Goal: Contribute content: Contribute content

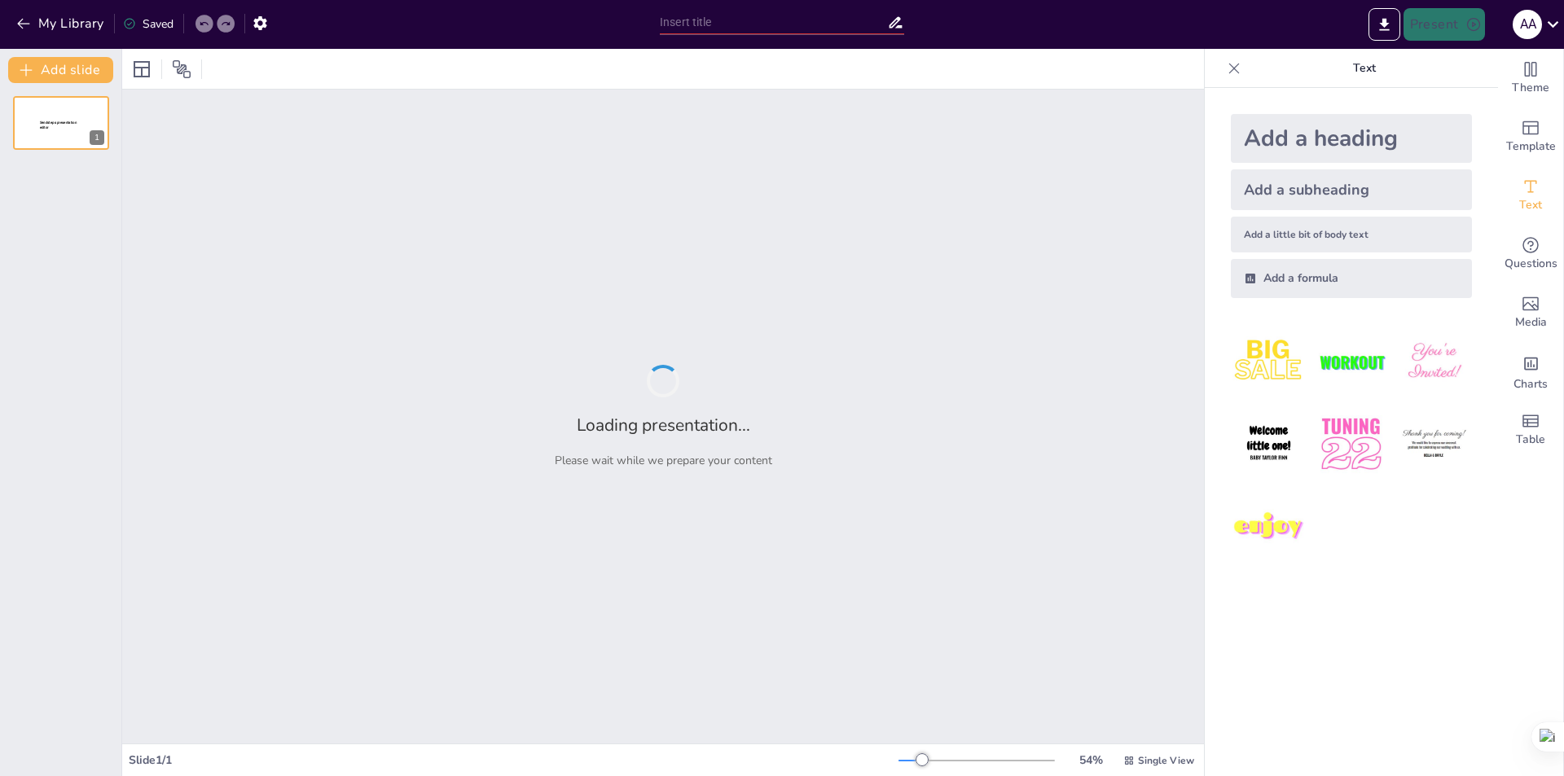
type input "Diseño Efectivo de Diapositivas para Presentaciones de Tesis"
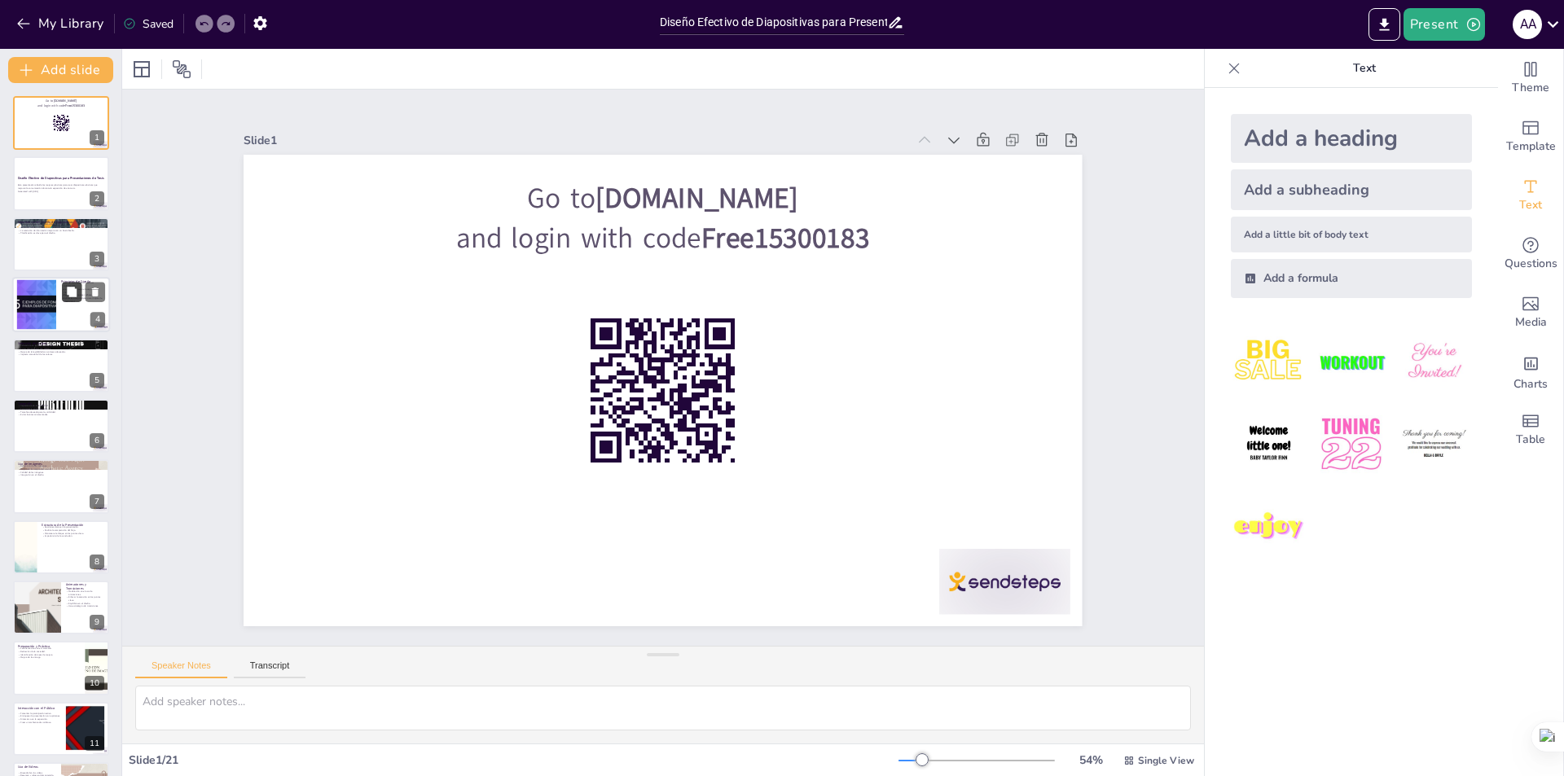
checkbox input "true"
click at [67, 300] on button at bounding box center [72, 293] width 20 height 20
type textarea "Lo ipsumdolo si am consectet adipisci el se doeius te incididuntut. Labor e dol…"
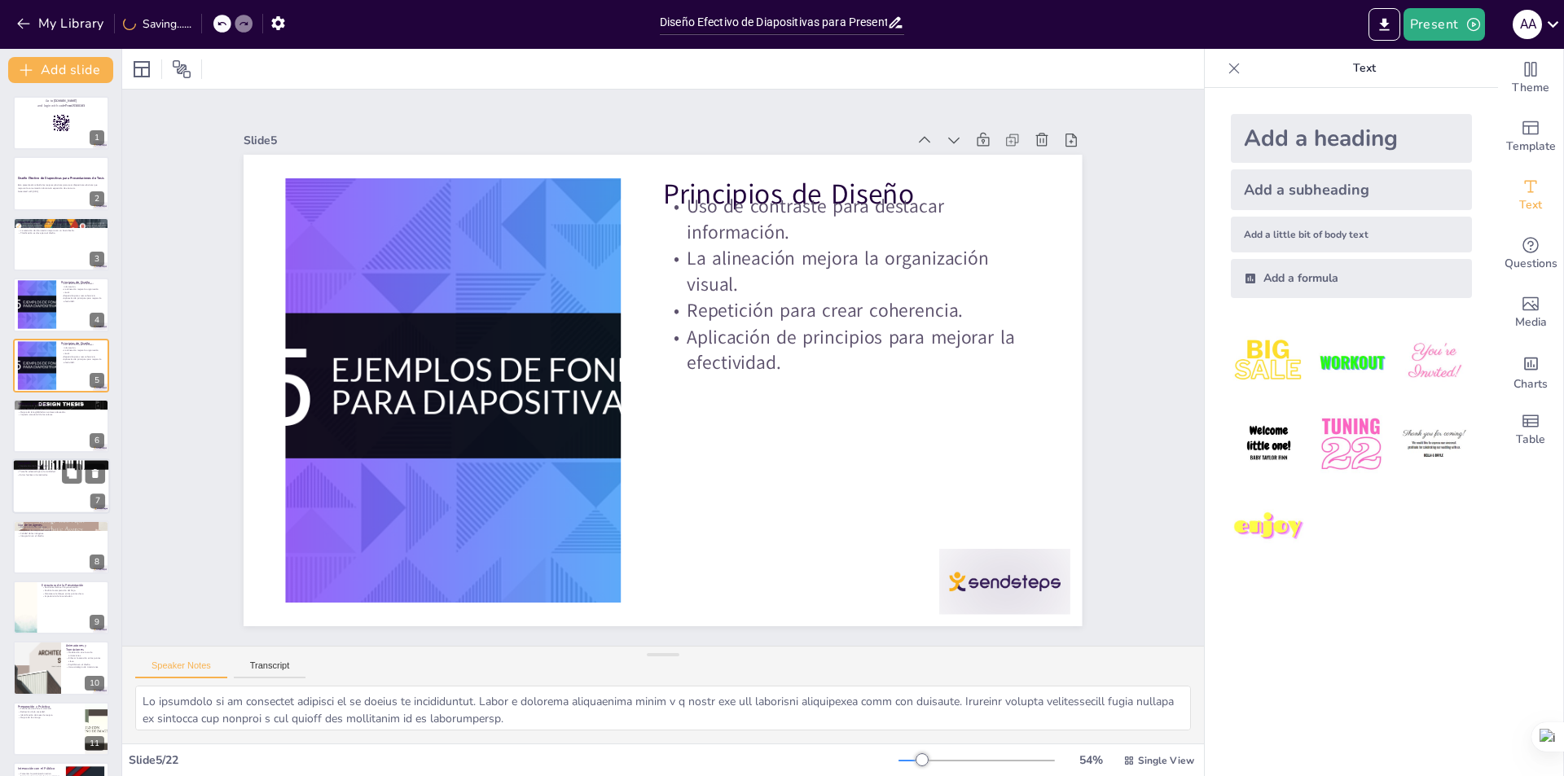
checkbox input "true"
click at [52, 487] on div at bounding box center [61, 487] width 96 height 54
type textarea "Lo ipsumdolors am con adipisc el seddoei te inc utlaboreetdo. Mag aliquae admin…"
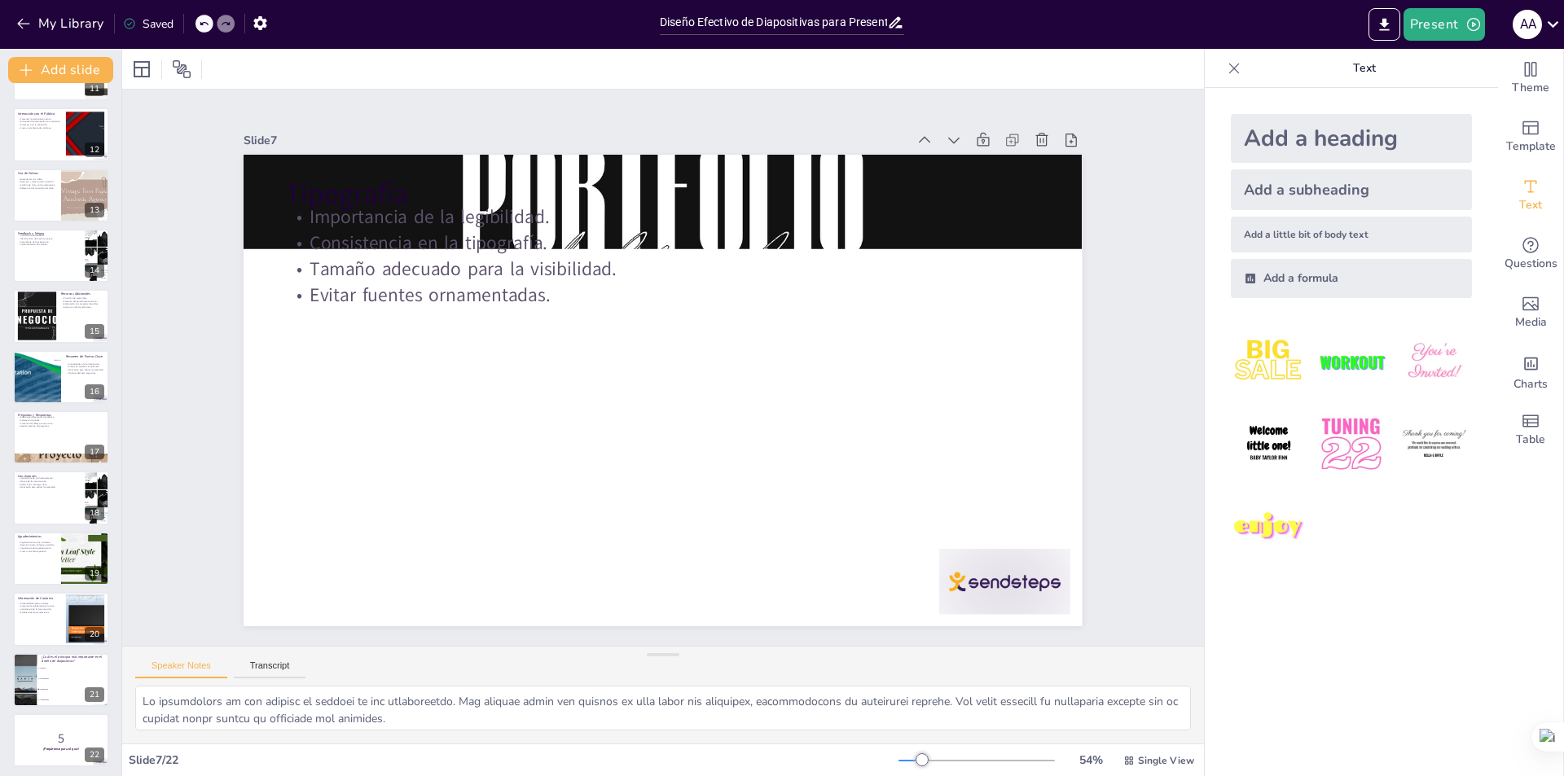
scroll to position [659, 0]
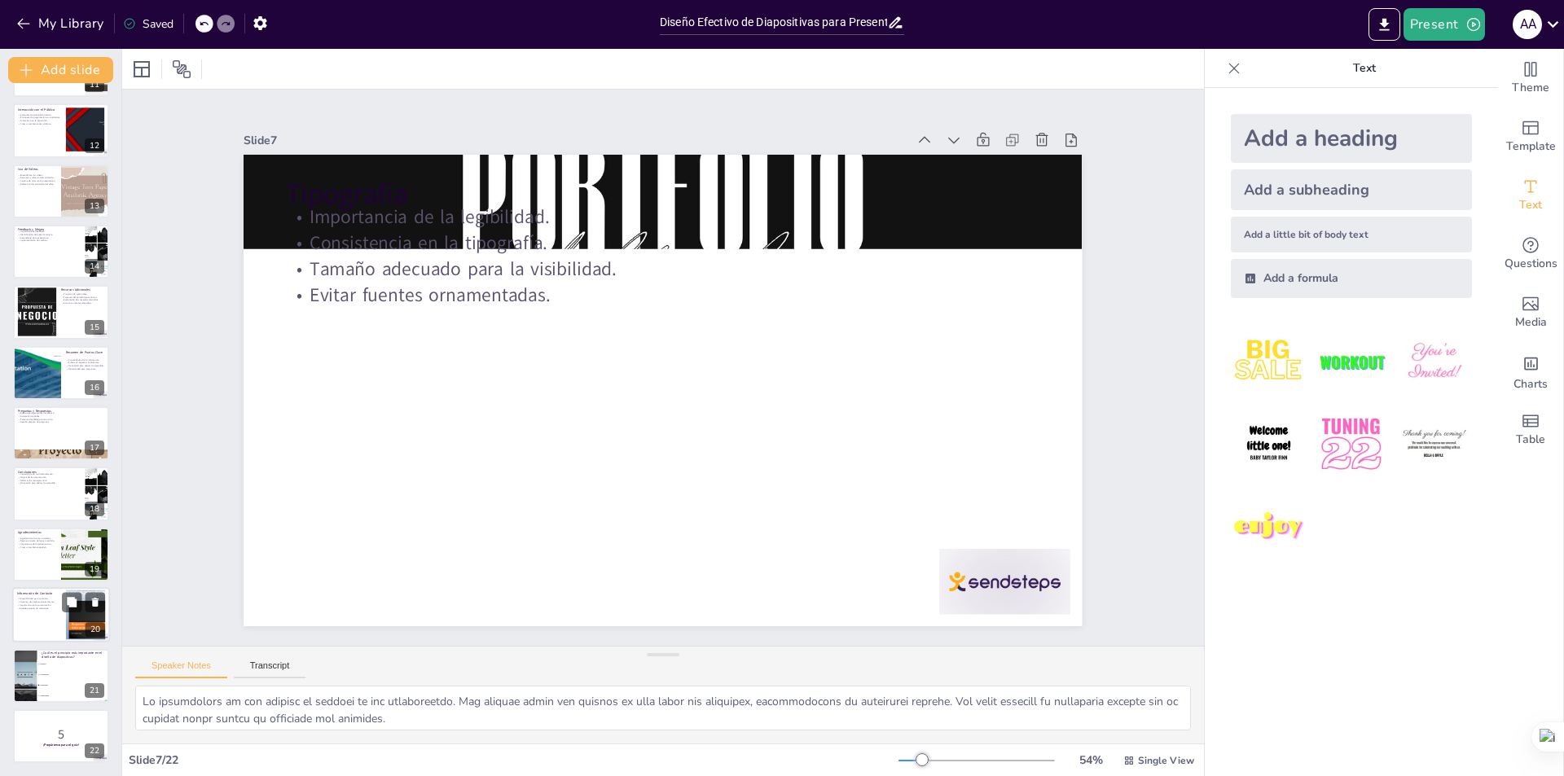
checkbox input "true"
click at [68, 626] on div at bounding box center [85, 616] width 94 height 50
type textarea "Lo ipsumdolorsita cons adipiscin el seddoeiu te in utlabo etdolorem. Aliquaenim…"
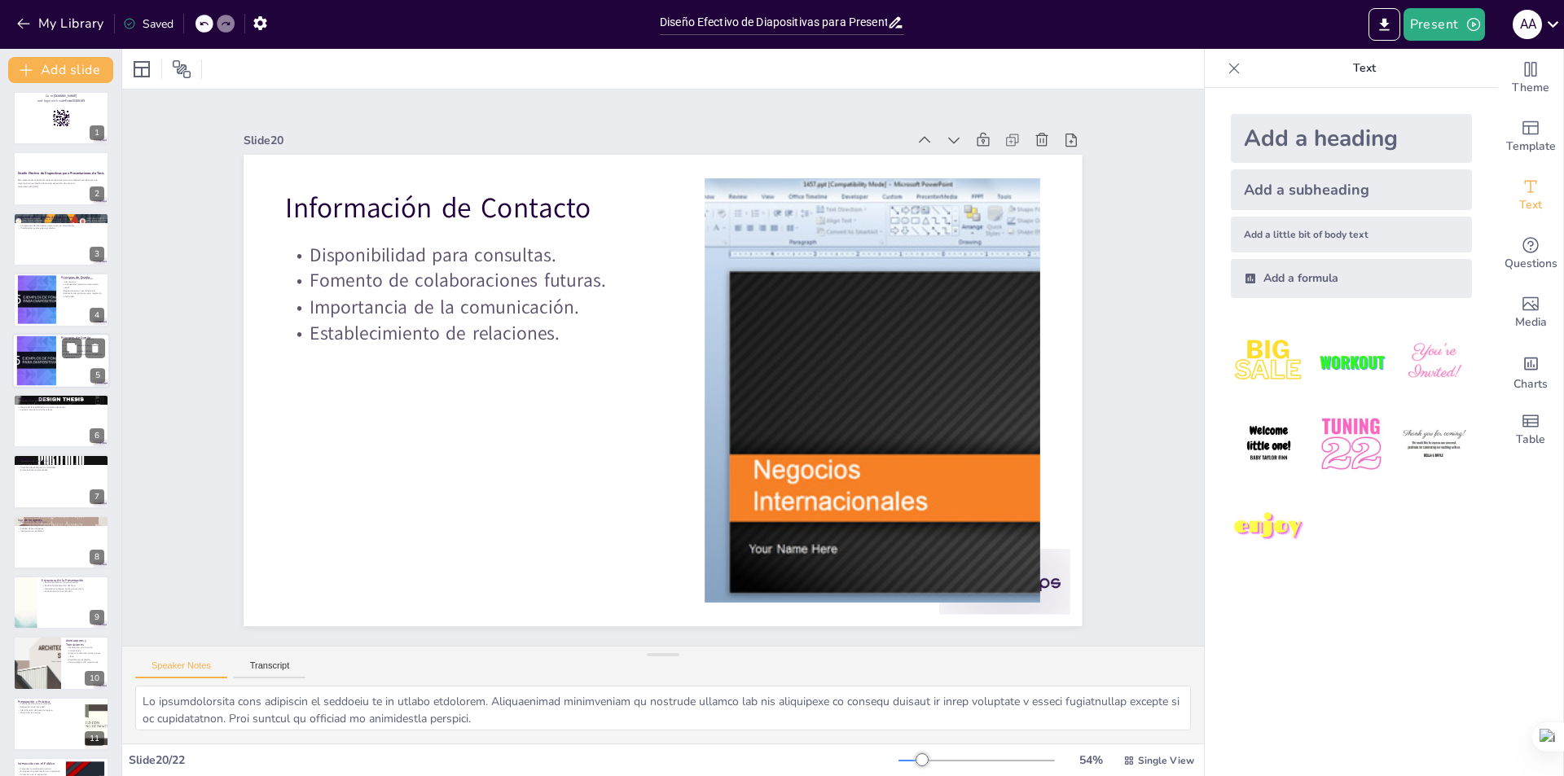
scroll to position [0, 0]
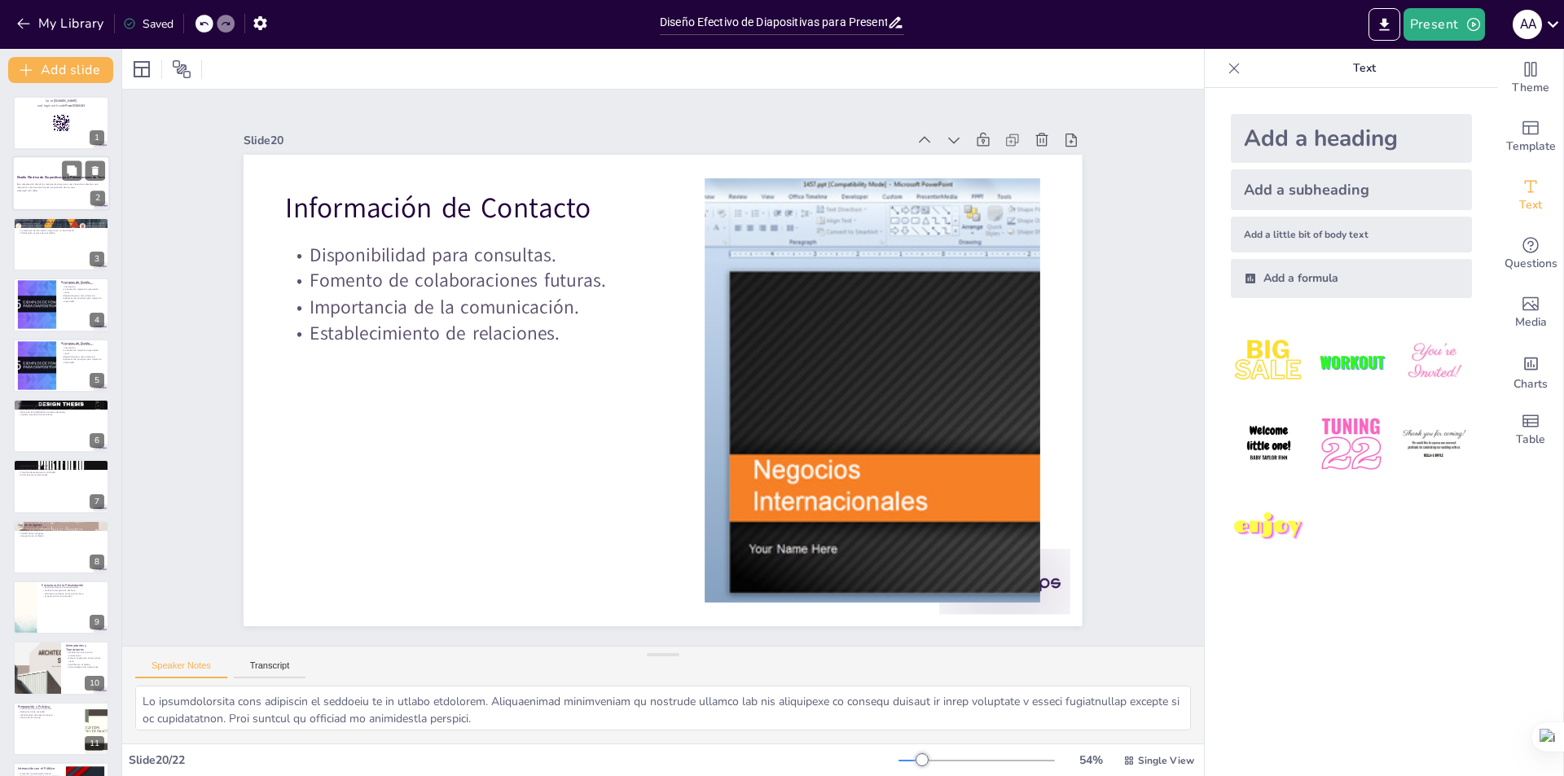
checkbox input "true"
click at [76, 190] on p "Generated with [URL]" at bounding box center [61, 191] width 88 height 3
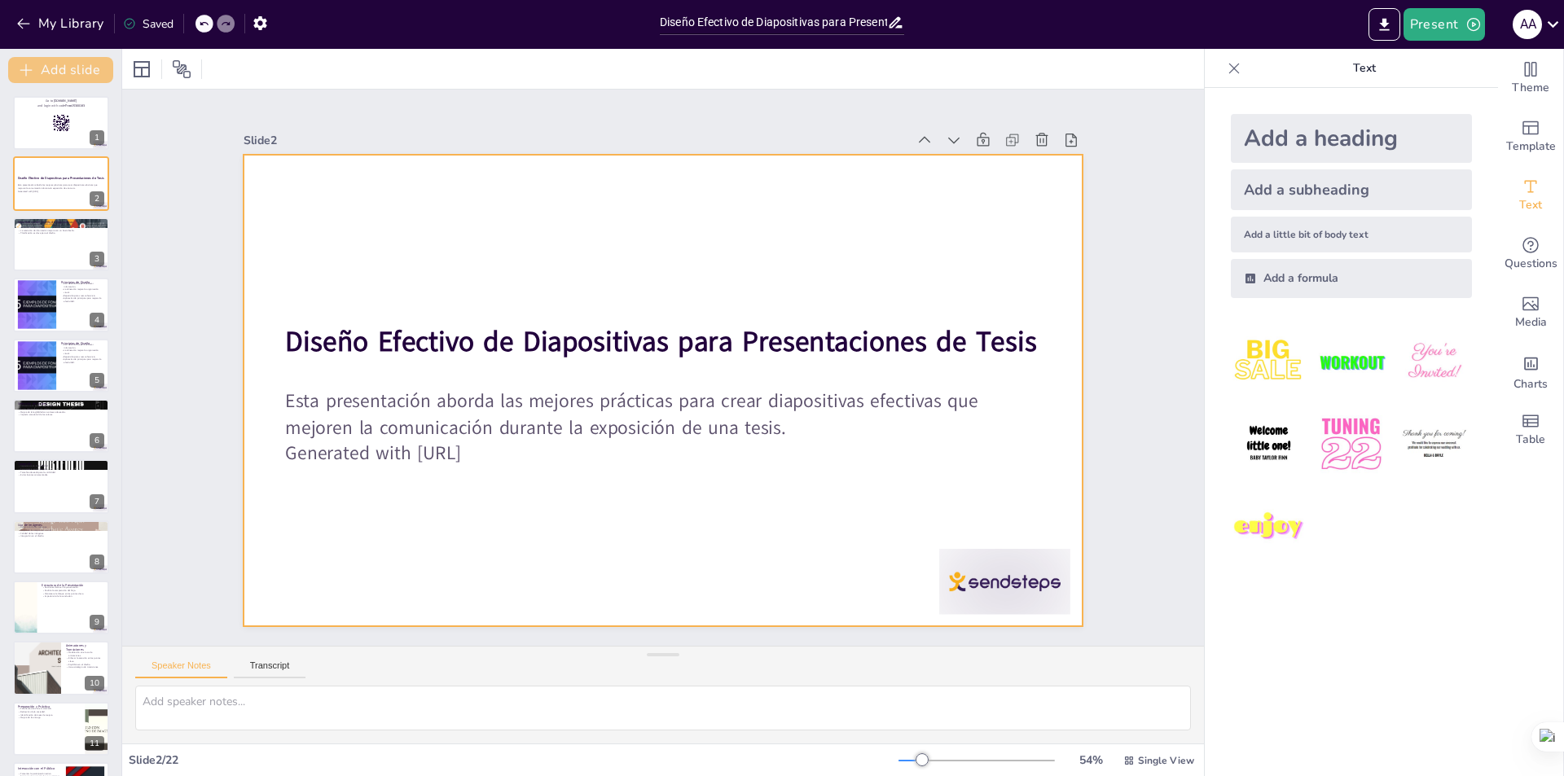
checkbox input "true"
